Goal: Find specific page/section: Find specific page/section

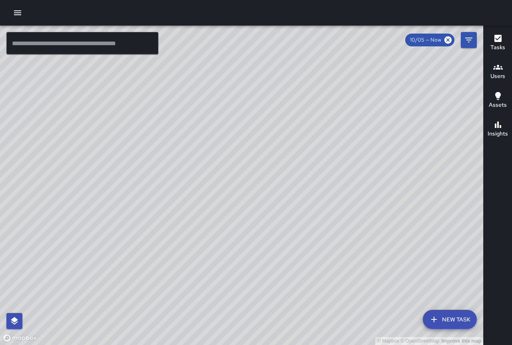
drag, startPoint x: 150, startPoint y: 110, endPoint x: 197, endPoint y: 151, distance: 62.3
click at [197, 153] on div "© Mapbox © OpenStreetMap Improve this map" at bounding box center [241, 185] width 483 height 319
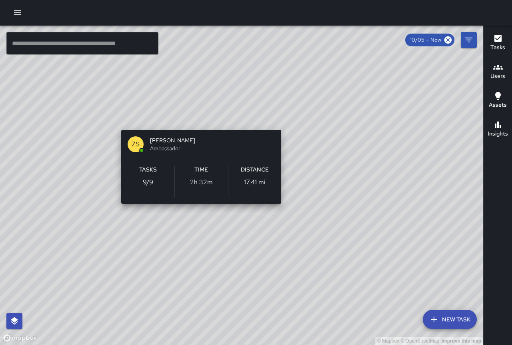
click at [203, 118] on div "© Mapbox © OpenStreetMap Improve this map ZS [PERSON_NAME] Ambassador Tasks 9 /…" at bounding box center [241, 185] width 483 height 319
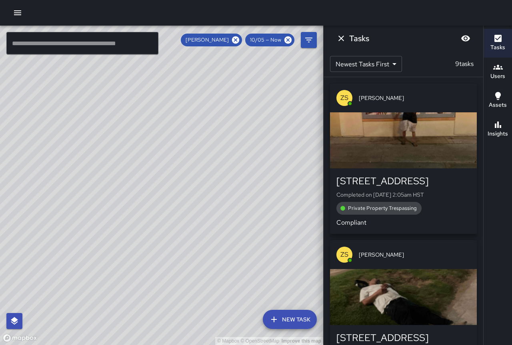
drag, startPoint x: 268, startPoint y: 104, endPoint x: 139, endPoint y: 148, distance: 136.9
click at [138, 148] on div "© Mapbox © OpenStreetMap Improve this map" at bounding box center [161, 185] width 323 height 319
drag, startPoint x: 186, startPoint y: 137, endPoint x: 160, endPoint y: 146, distance: 27.8
click at [160, 146] on div "© Mapbox © OpenStreetMap Improve this map" at bounding box center [161, 185] width 323 height 319
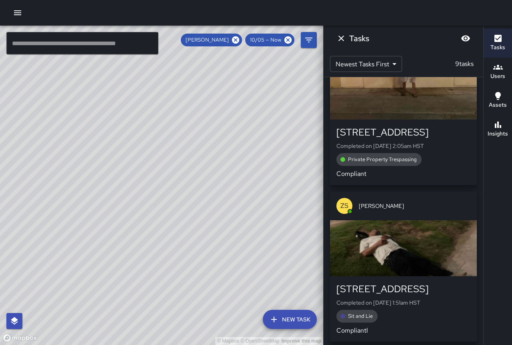
scroll to position [160, 0]
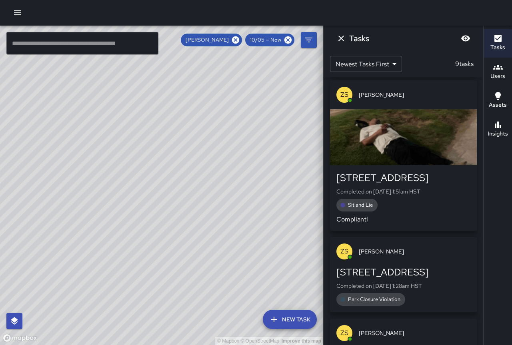
click at [366, 205] on span "Sit and Lie" at bounding box center [360, 205] width 34 height 8
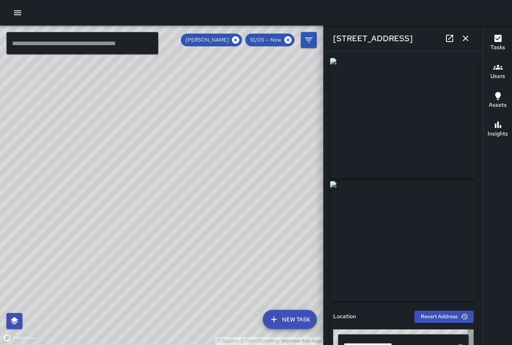
type input "**********"
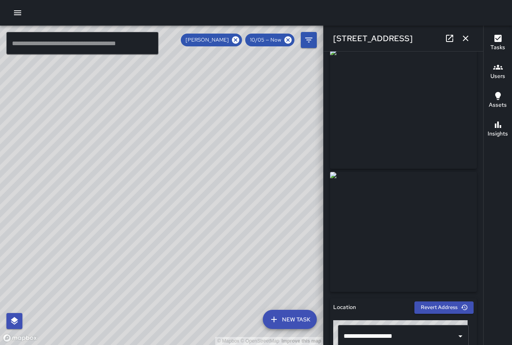
scroll to position [0, 0]
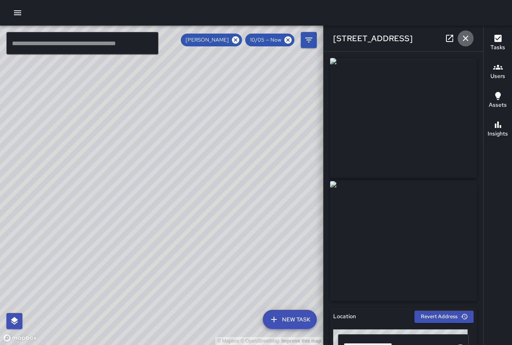
click at [464, 34] on icon "button" at bounding box center [465, 39] width 10 height 10
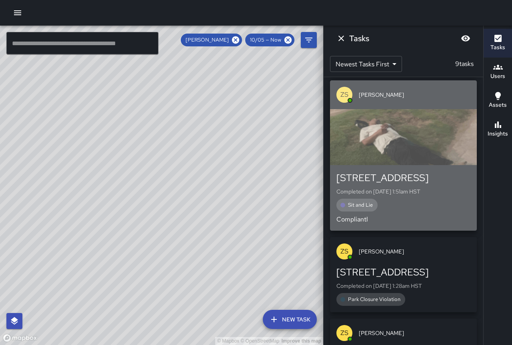
click at [426, 149] on div "button" at bounding box center [403, 137] width 147 height 56
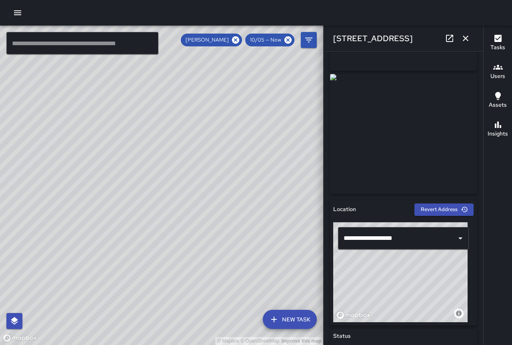
scroll to position [120, 0]
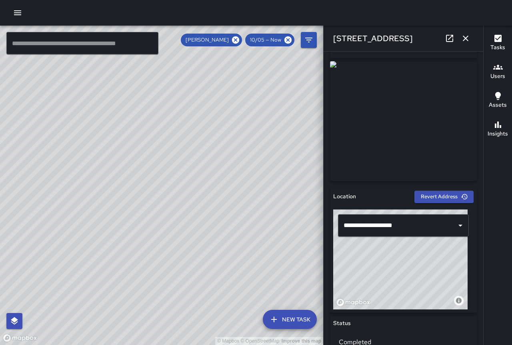
click at [425, 140] on img at bounding box center [403, 121] width 147 height 120
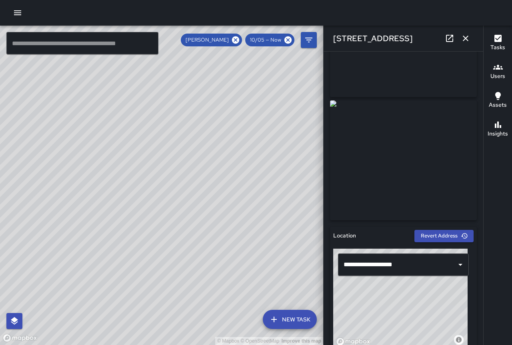
scroll to position [0, 0]
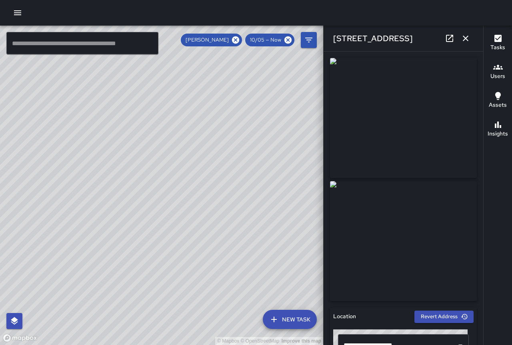
click at [466, 37] on icon "button" at bounding box center [465, 39] width 6 height 6
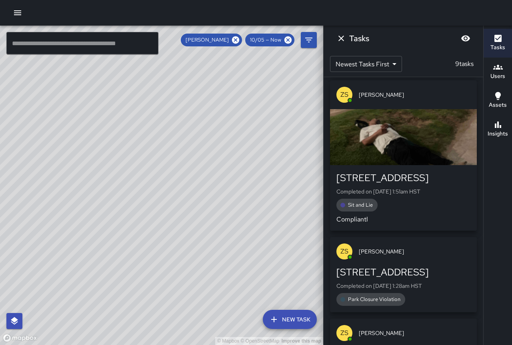
drag, startPoint x: 231, startPoint y: 109, endPoint x: 236, endPoint y: 197, distance: 88.1
click at [233, 199] on div "© Mapbox © OpenStreetMap Improve this map" at bounding box center [161, 185] width 323 height 319
drag, startPoint x: 197, startPoint y: 144, endPoint x: 213, endPoint y: 199, distance: 57.5
click at [213, 200] on div "© Mapbox © OpenStreetMap Improve this map" at bounding box center [161, 185] width 323 height 319
drag, startPoint x: 206, startPoint y: 151, endPoint x: 202, endPoint y: 206, distance: 54.9
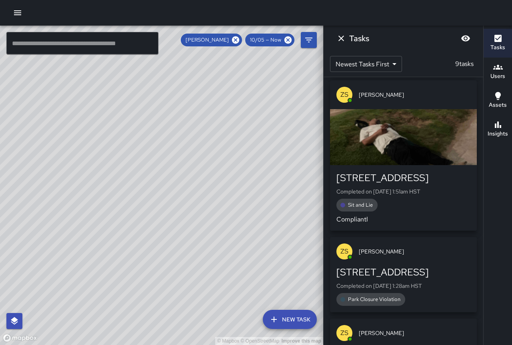
click at [206, 216] on div "© Mapbox © OpenStreetMap Improve this map" at bounding box center [161, 185] width 323 height 319
drag, startPoint x: 189, startPoint y: 181, endPoint x: 206, endPoint y: 261, distance: 82.1
click at [206, 261] on div "© Mapbox © OpenStreetMap Improve this map" at bounding box center [161, 185] width 323 height 319
drag, startPoint x: 136, startPoint y: 199, endPoint x: 194, endPoint y: 259, distance: 83.4
click at [195, 259] on div "© Mapbox © OpenStreetMap Improve this map" at bounding box center [161, 185] width 323 height 319
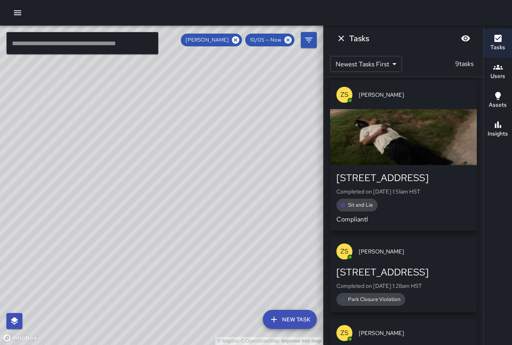
drag, startPoint x: 163, startPoint y: 225, endPoint x: 217, endPoint y: 246, distance: 57.8
click at [217, 246] on div "© Mapbox © OpenStreetMap Improve this map" at bounding box center [161, 185] width 323 height 319
drag, startPoint x: 145, startPoint y: 235, endPoint x: 215, endPoint y: 240, distance: 70.1
click at [215, 240] on div "© Mapbox © OpenStreetMap Improve this map" at bounding box center [161, 185] width 323 height 319
drag, startPoint x: 170, startPoint y: 235, endPoint x: 226, endPoint y: 228, distance: 56.4
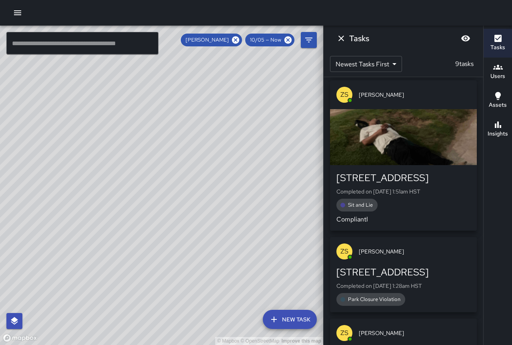
click at [226, 228] on div "© Mapbox © OpenStreetMap Improve this map" at bounding box center [161, 185] width 323 height 319
drag, startPoint x: 224, startPoint y: 233, endPoint x: 157, endPoint y: 187, distance: 81.6
click at [157, 187] on div "© Mapbox © OpenStreetMap Improve this map" at bounding box center [161, 185] width 323 height 319
drag, startPoint x: 257, startPoint y: 181, endPoint x: 200, endPoint y: 135, distance: 72.7
click at [181, 106] on div "© Mapbox © OpenStreetMap Improve this map" at bounding box center [161, 185] width 323 height 319
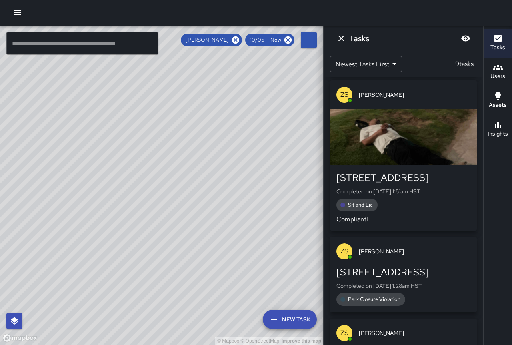
drag, startPoint x: 288, startPoint y: 229, endPoint x: 185, endPoint y: 121, distance: 148.7
click at [185, 121] on div "© Mapbox © OpenStreetMap Improve this map" at bounding box center [161, 185] width 323 height 319
click at [340, 42] on icon "Dismiss" at bounding box center [341, 39] width 10 height 10
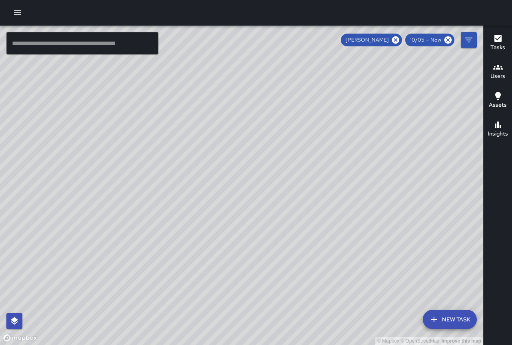
drag, startPoint x: 202, startPoint y: 56, endPoint x: 203, endPoint y: 223, distance: 167.9
click at [203, 223] on div "© Mapbox © OpenStreetMap Improve this map" at bounding box center [241, 185] width 483 height 319
